Goal: Obtain resource: Obtain resource

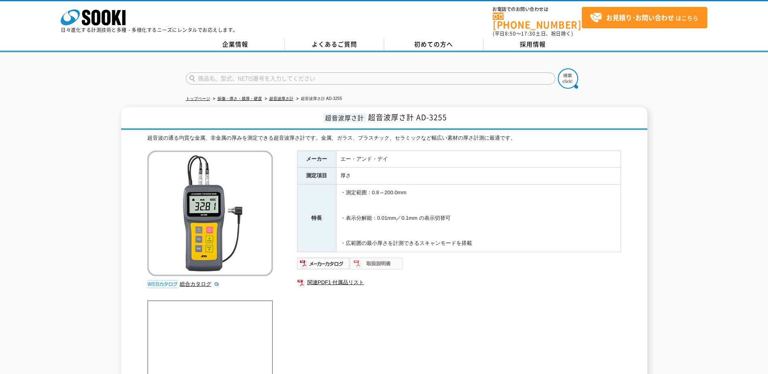
click at [377, 260] on img at bounding box center [376, 263] width 53 height 13
click at [215, 77] on input "text" at bounding box center [371, 78] width 370 height 12
type input "DM5E"
click at [569, 75] on img at bounding box center [568, 78] width 20 height 20
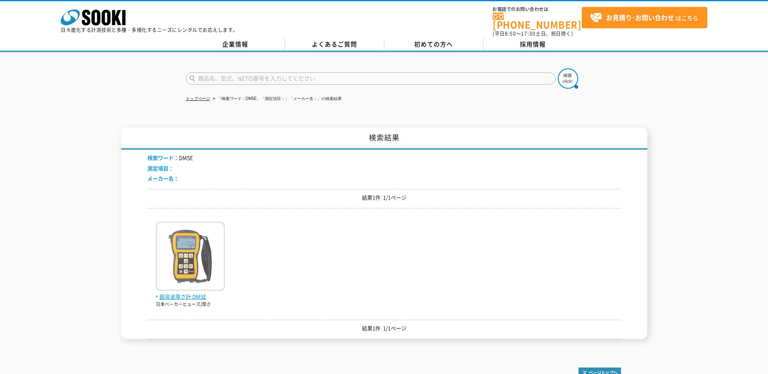
click at [191, 293] on span "超音波厚さ計 DM5E" at bounding box center [190, 297] width 69 height 8
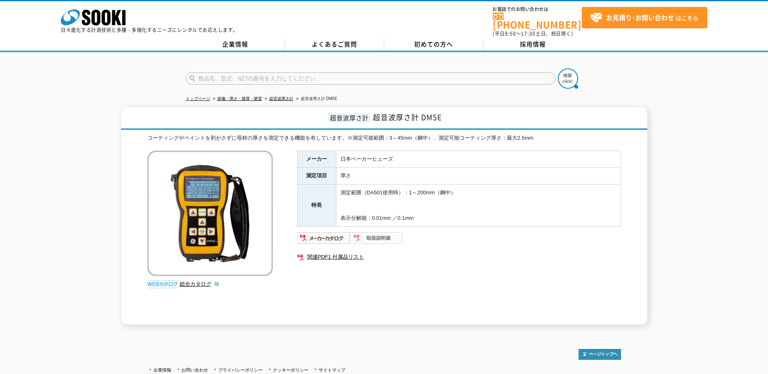
click at [369, 234] on img at bounding box center [376, 238] width 53 height 13
click at [329, 232] on img at bounding box center [323, 238] width 53 height 13
